Goal: Information Seeking & Learning: Check status

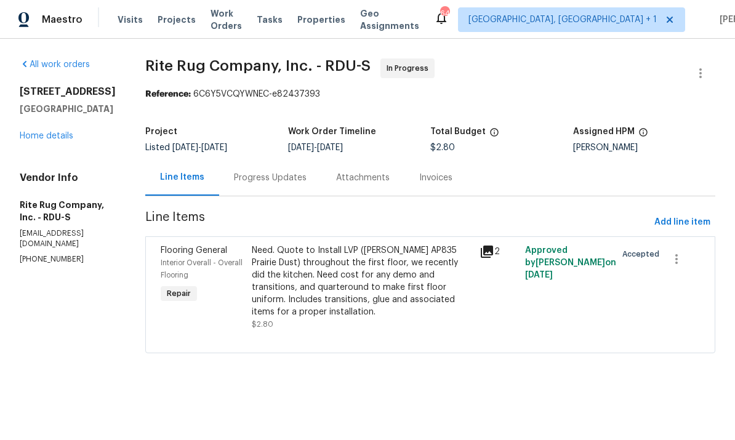
click at [59, 139] on link "Home details" at bounding box center [47, 136] width 54 height 9
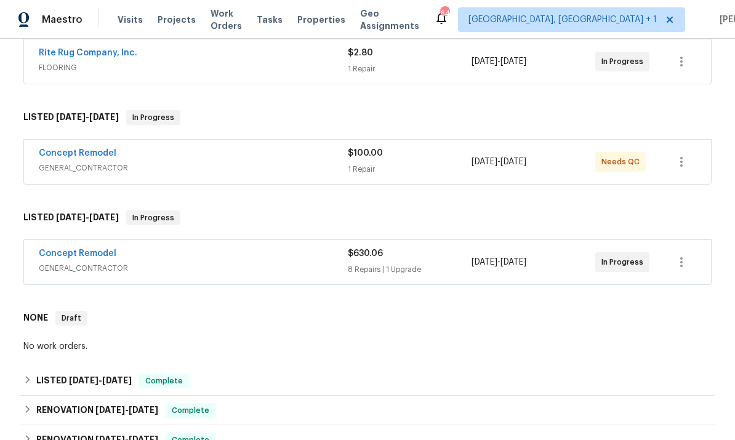
scroll to position [238, 0]
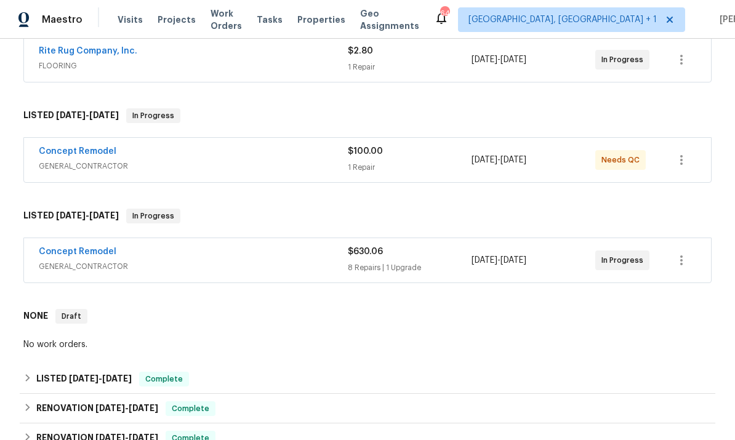
click at [94, 262] on span "GENERAL_CONTRACTOR" at bounding box center [193, 266] width 309 height 12
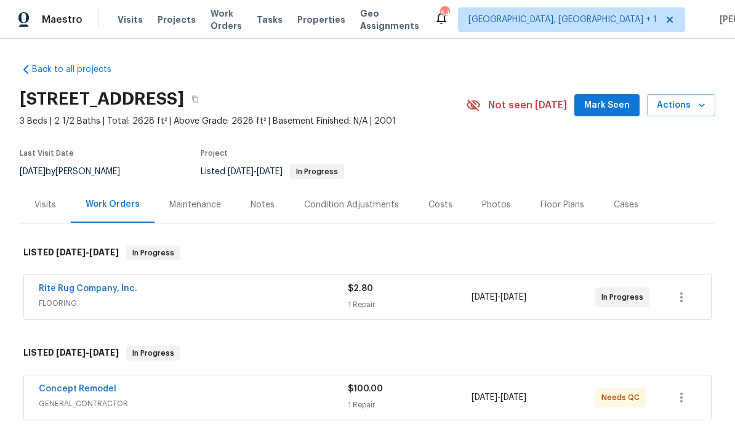
scroll to position [0, 0]
click at [265, 205] on div "Notes" at bounding box center [262, 205] width 24 height 12
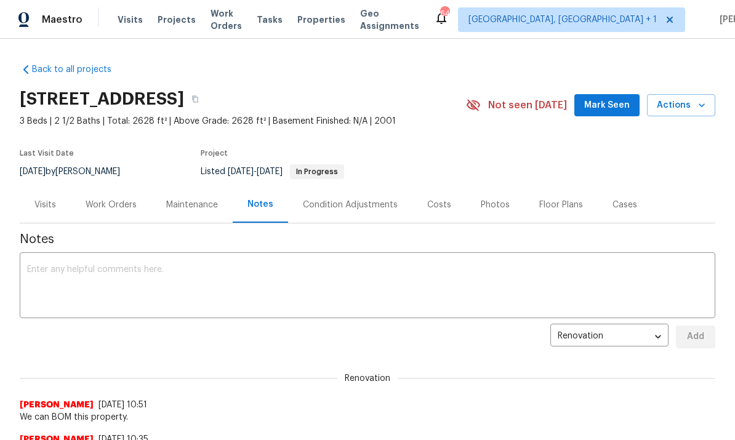
click at [111, 204] on div "Work Orders" at bounding box center [111, 205] width 51 height 12
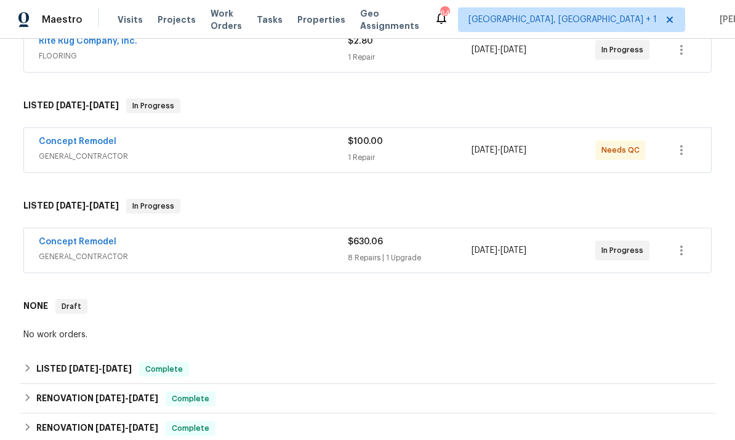
scroll to position [270, 0]
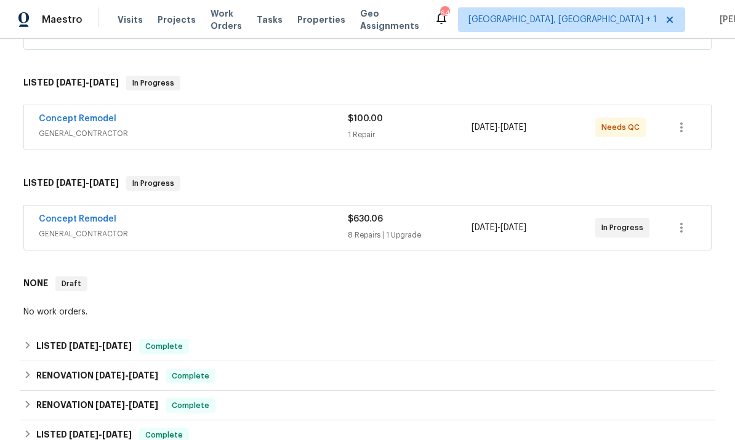
click at [82, 222] on link "Concept Remodel" at bounding box center [78, 219] width 78 height 9
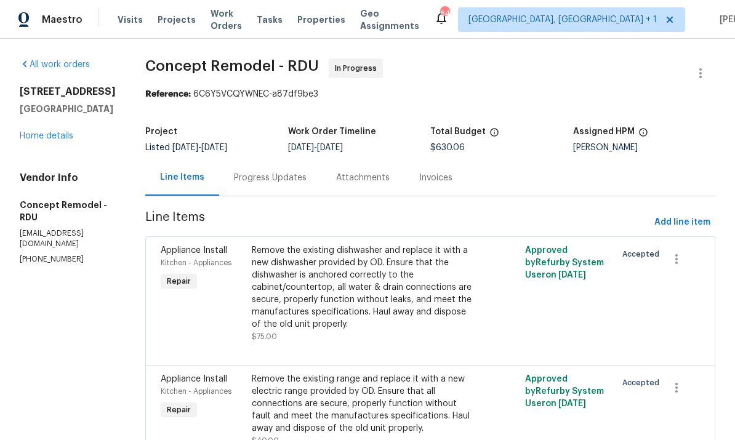
click at [248, 183] on div "Progress Updates" at bounding box center [270, 178] width 73 height 12
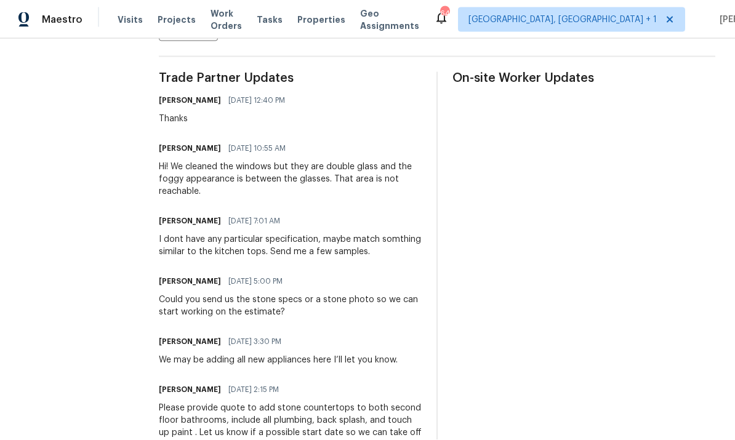
scroll to position [46, 0]
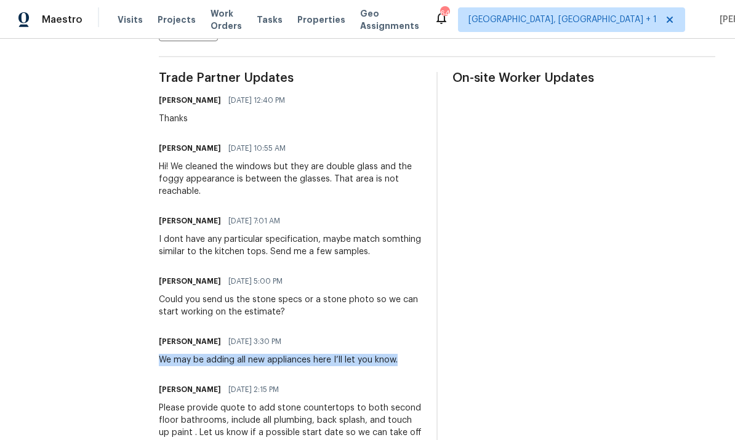
copy div "We may be adding all new appliances here I’ll let you know."
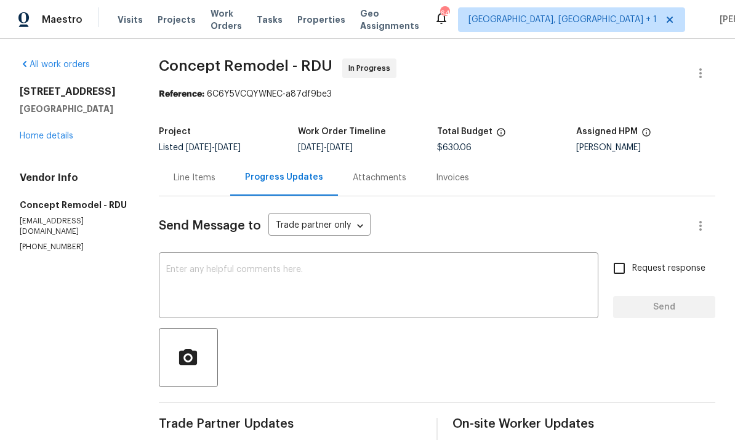
scroll to position [0, 0]
click at [43, 132] on link "Home details" at bounding box center [47, 136] width 54 height 9
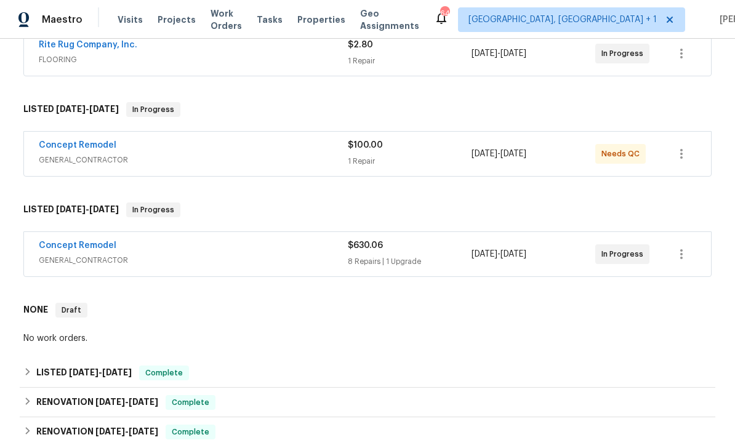
scroll to position [243, 0]
click at [94, 242] on link "Concept Remodel" at bounding box center [78, 246] width 78 height 9
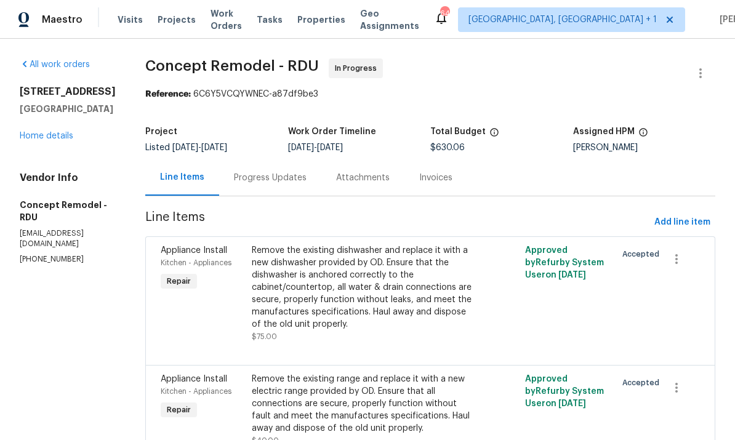
click at [47, 140] on link "Home details" at bounding box center [47, 136] width 54 height 9
